Goal: Information Seeking & Learning: Learn about a topic

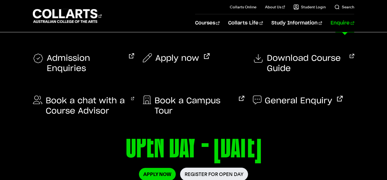
click at [347, 21] on link "Enquire" at bounding box center [342, 23] width 23 height 18
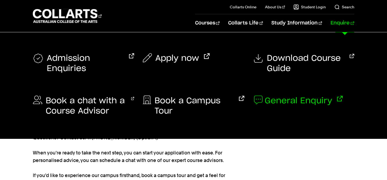
click at [276, 100] on span "General Enquiry" at bounding box center [298, 101] width 67 height 10
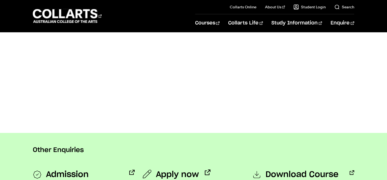
scroll to position [353, 0]
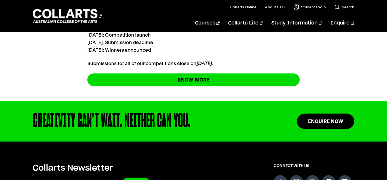
scroll to position [358, 0]
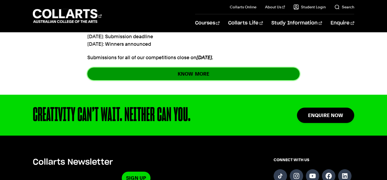
click at [162, 76] on link "KNOW MORE" at bounding box center [193, 73] width 212 height 13
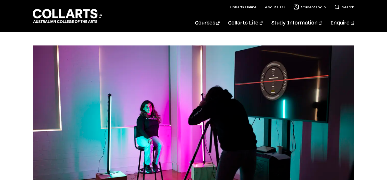
scroll to position [0, 0]
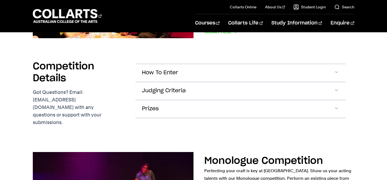
scroll to position [427, 0]
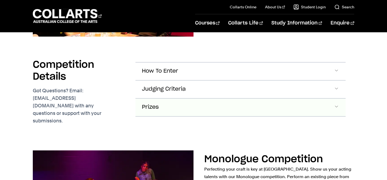
click at [154, 74] on span "Prizes" at bounding box center [160, 71] width 36 height 6
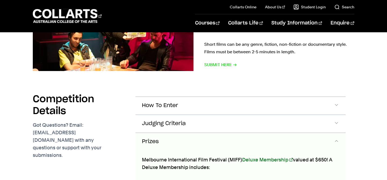
scroll to position [409, 0]
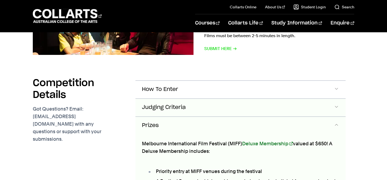
click at [162, 92] on span "Judging Criteria" at bounding box center [160, 89] width 36 height 6
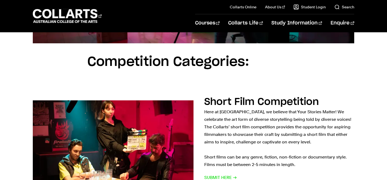
scroll to position [279, 0]
